Goal: Task Accomplishment & Management: Use online tool/utility

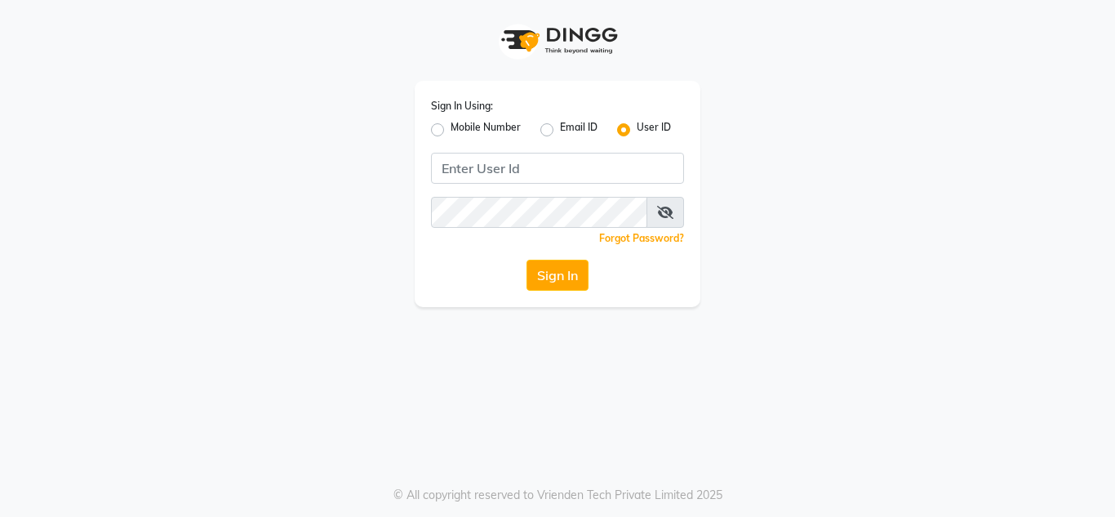
click at [451, 124] on label "Mobile Number" at bounding box center [486, 130] width 70 height 20
click at [451, 124] on input "Mobile Number" at bounding box center [456, 125] width 11 height 11
radio input "true"
radio input "false"
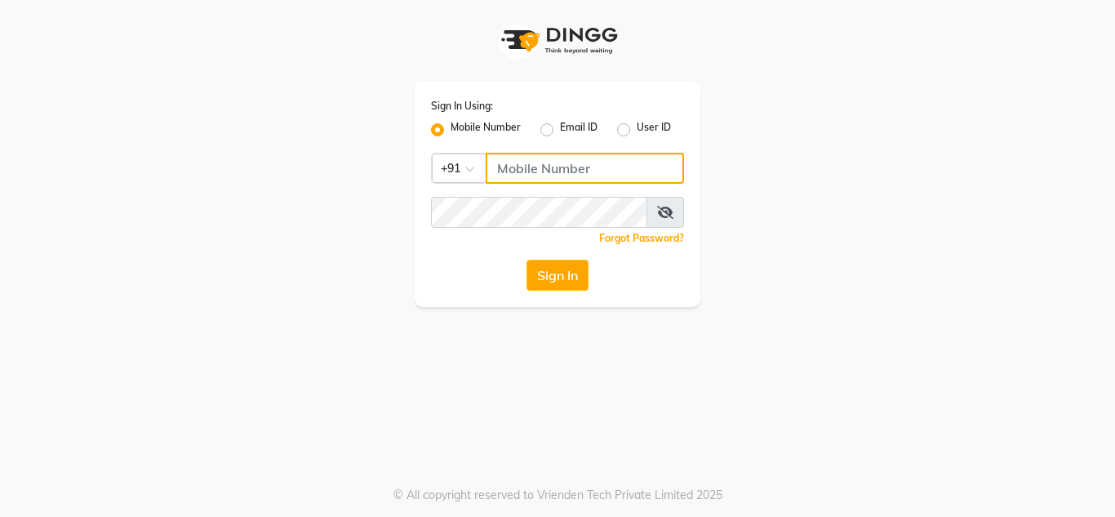
click at [526, 161] on input "Username" at bounding box center [585, 168] width 198 height 31
type input "7832031132"
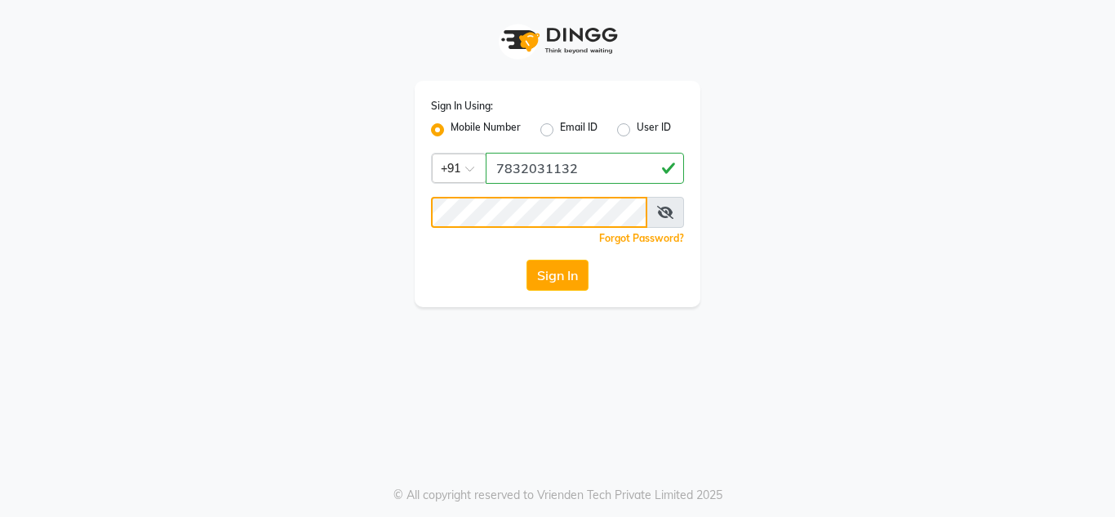
click at [526, 260] on button "Sign In" at bounding box center [557, 275] width 62 height 31
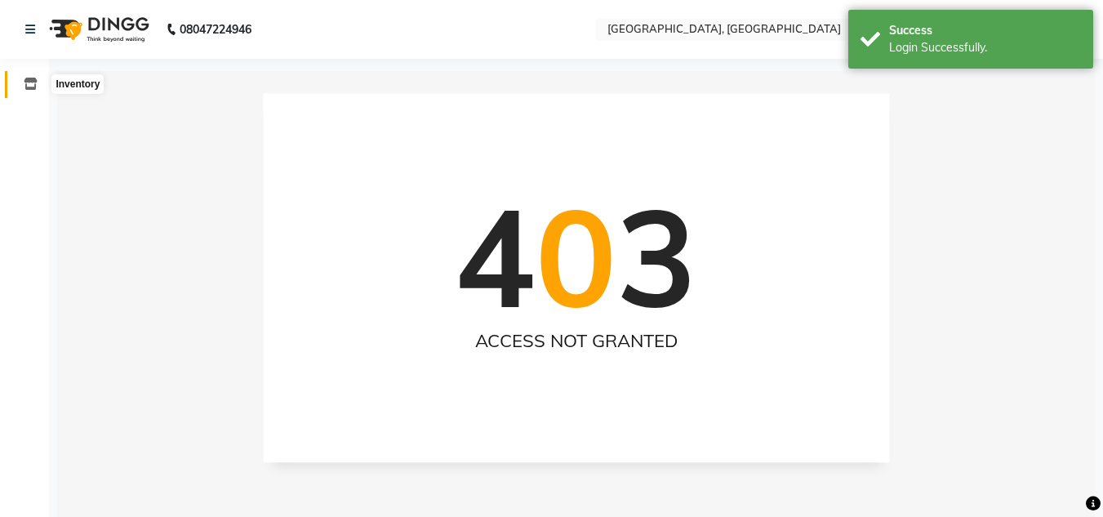
click at [24, 91] on span at bounding box center [30, 84] width 29 height 19
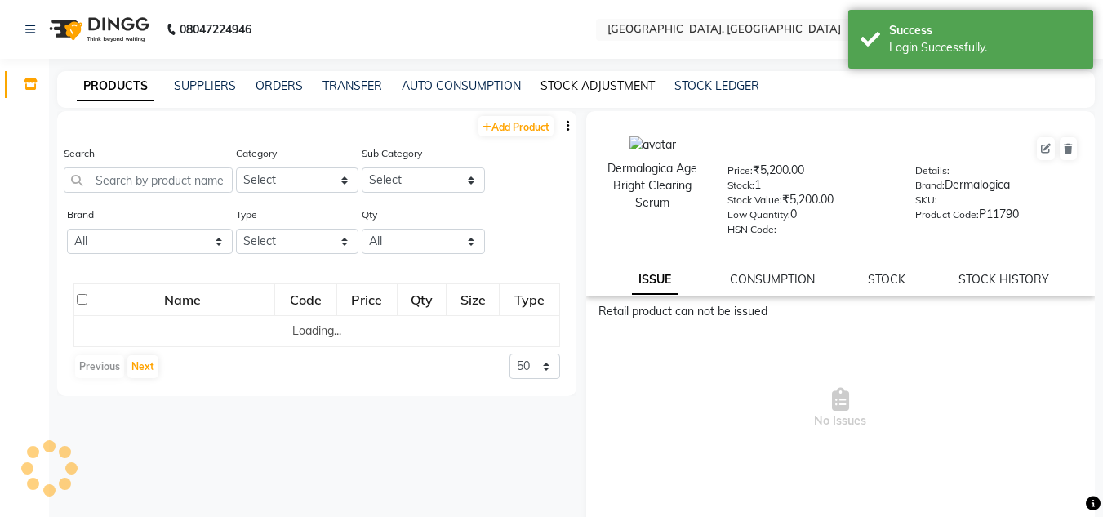
click at [597, 82] on link "STOCK ADJUSTMENT" at bounding box center [597, 85] width 114 height 15
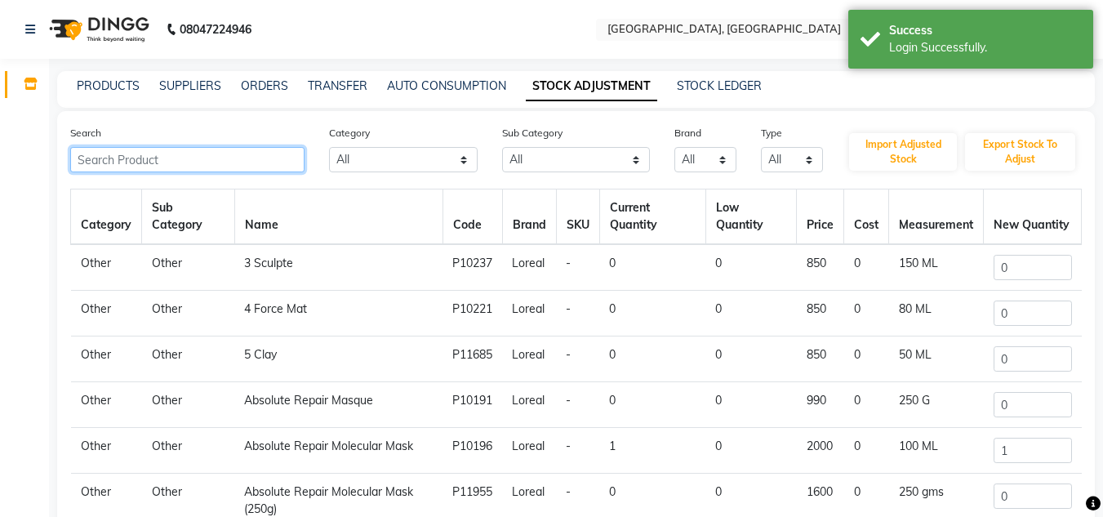
click at [287, 171] on input "text" at bounding box center [187, 159] width 234 height 25
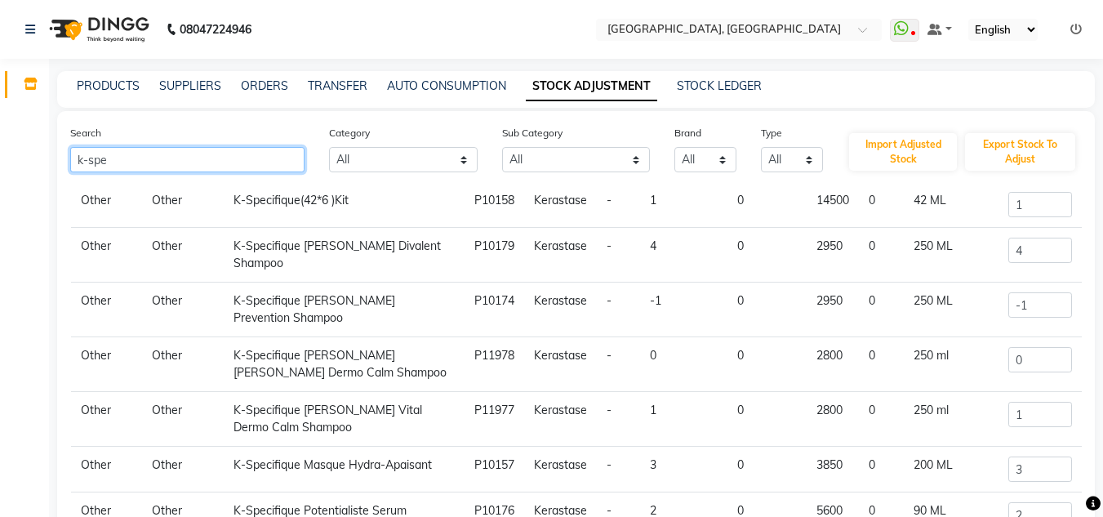
scroll to position [118, 0]
type input "k-spe"
click at [1025, 297] on input "-1" at bounding box center [1040, 304] width 64 height 25
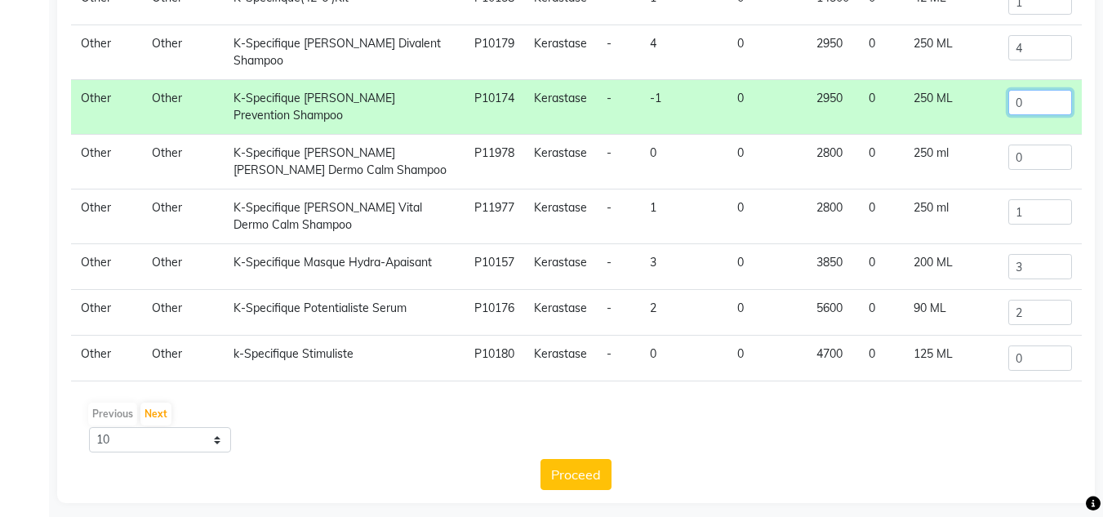
scroll to position [213, 0]
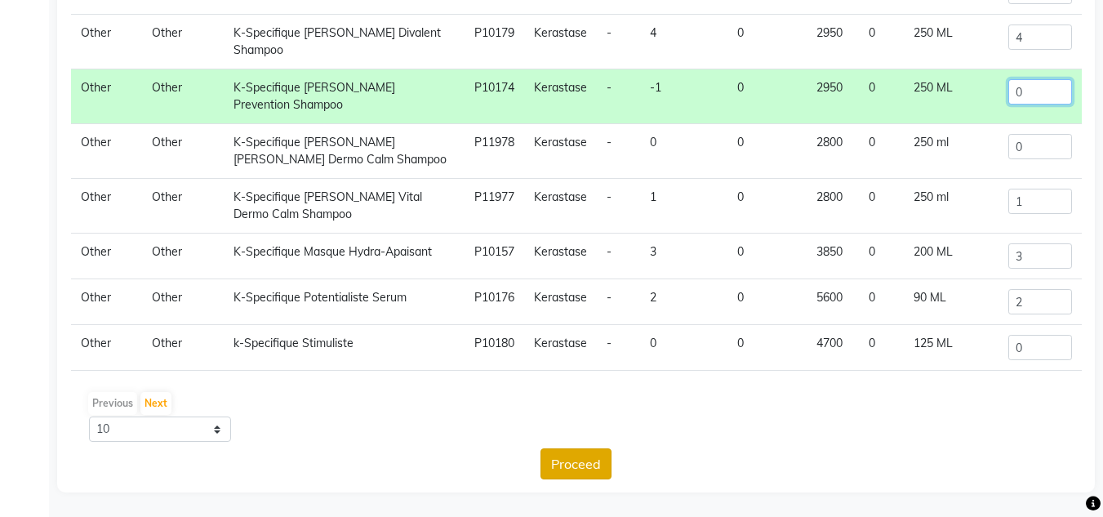
type input "0"
click at [593, 456] on button "Proceed" at bounding box center [575, 463] width 71 height 31
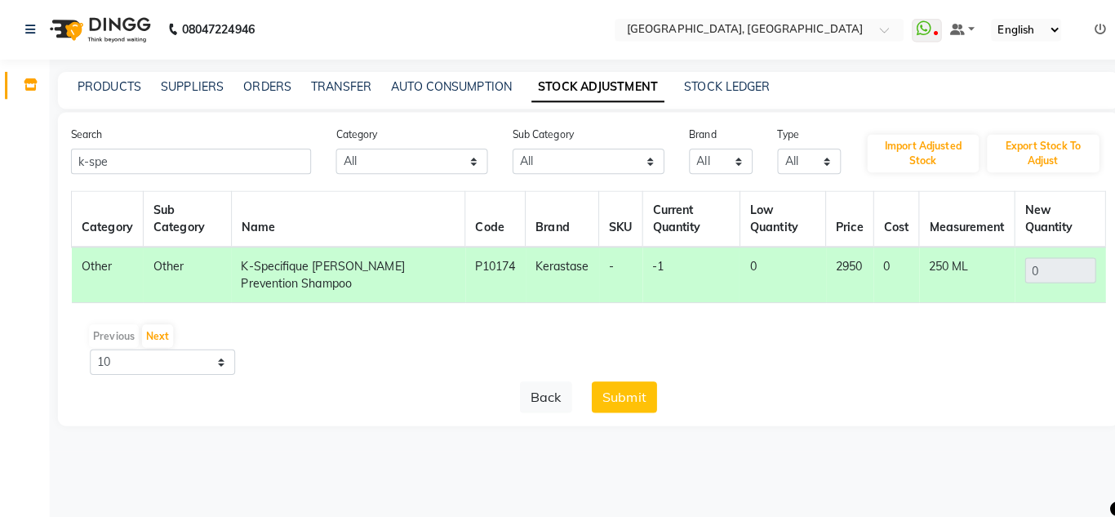
scroll to position [0, 0]
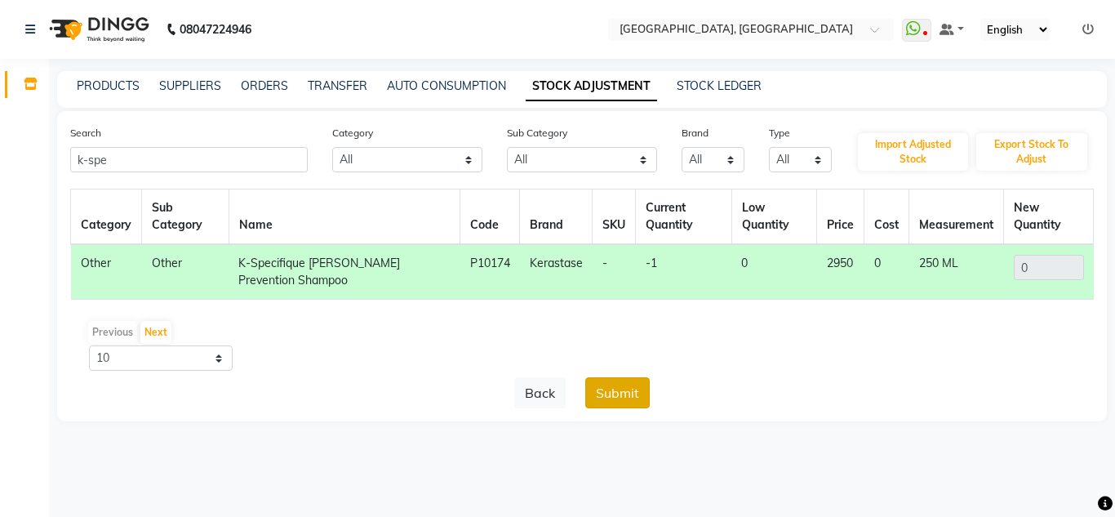
click at [621, 388] on button "Submit" at bounding box center [617, 392] width 64 height 31
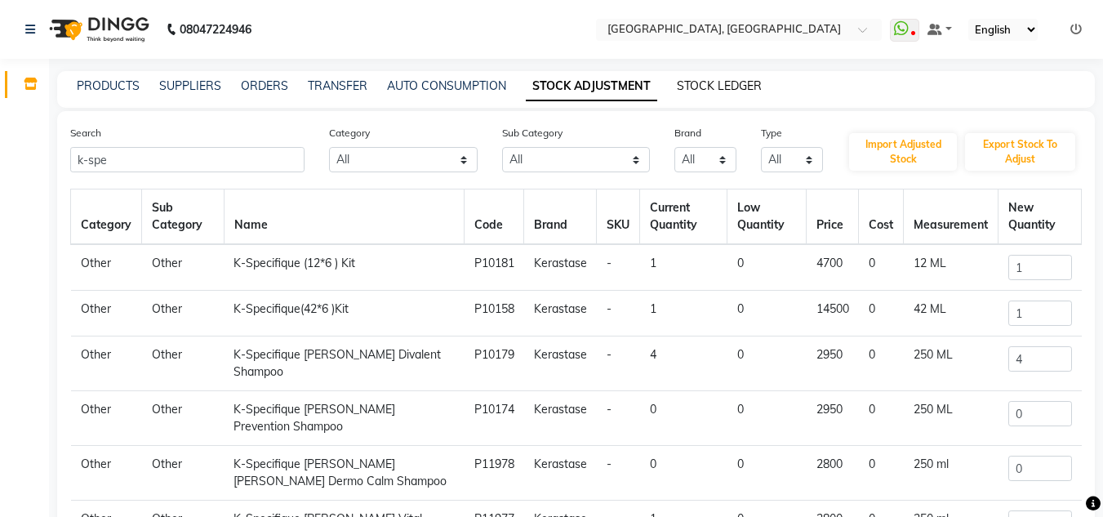
click at [718, 83] on link "STOCK LEDGER" at bounding box center [719, 85] width 85 height 15
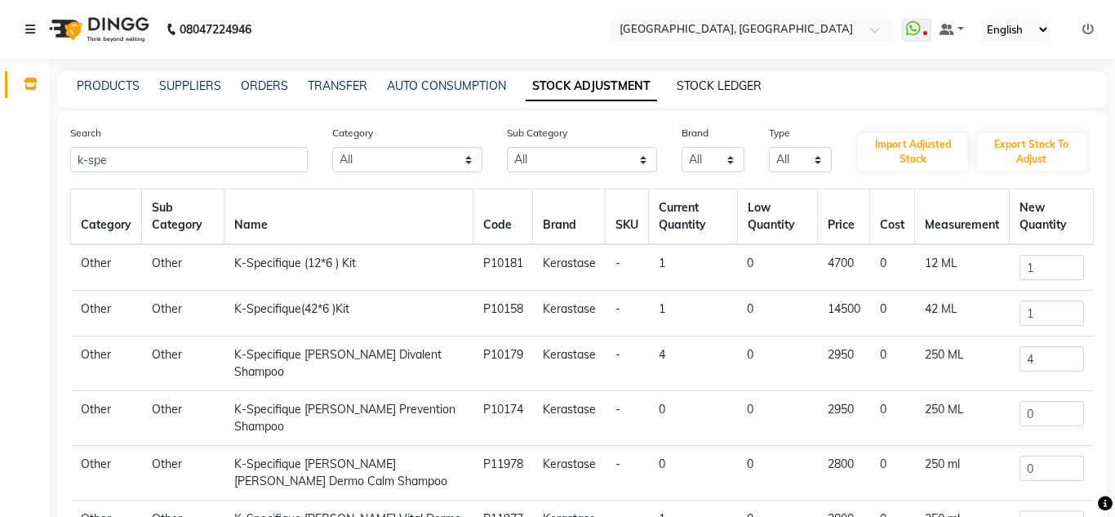
select select "all"
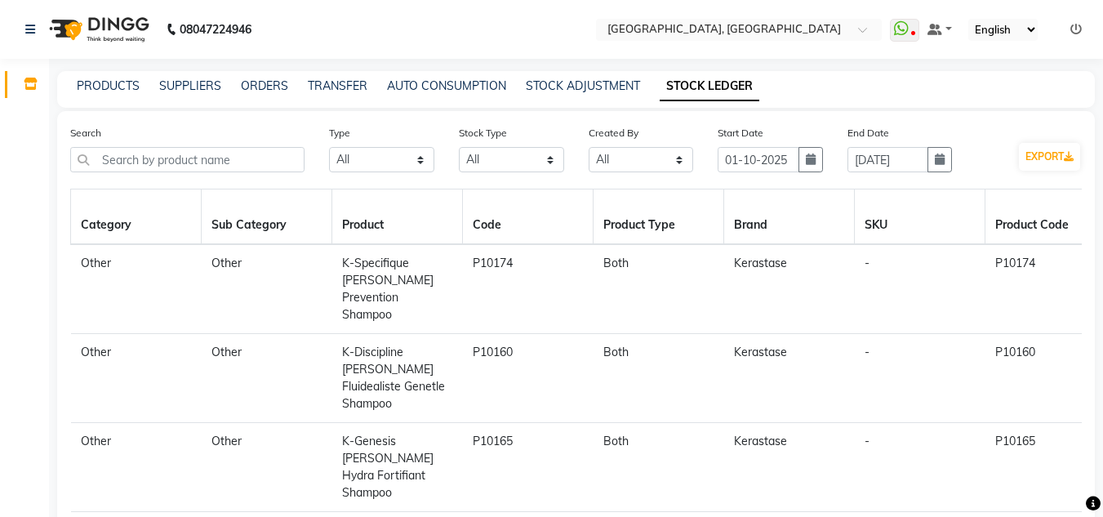
click at [1078, 25] on icon at bounding box center [1075, 29] width 11 height 11
